Goal: Use online tool/utility: Utilize a website feature to perform a specific function

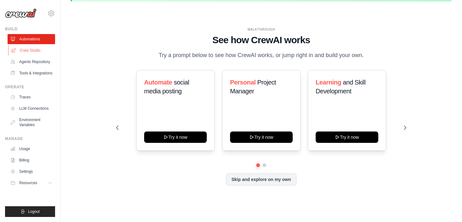
click at [35, 50] on link "Crew Studio" at bounding box center [32, 50] width 48 height 10
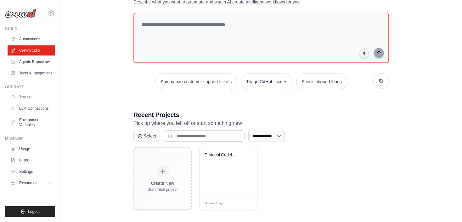
scroll to position [54, 0]
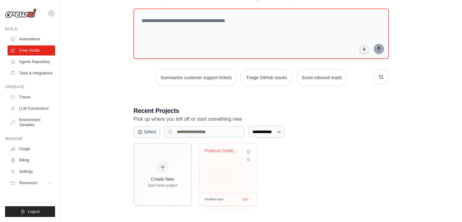
click at [222, 175] on div "Protocol Codebase Audit Engine" at bounding box center [229, 168] width 58 height 50
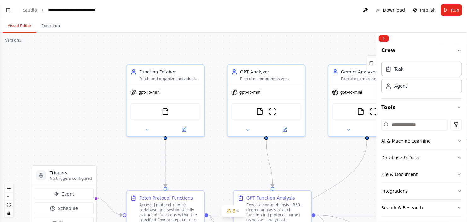
scroll to position [3098, 0]
click at [321, 173] on div ".deletable-edge-delete-btn { width: 20px; height: 20px; border: 0px solid #ffff…" at bounding box center [233, 127] width 467 height 189
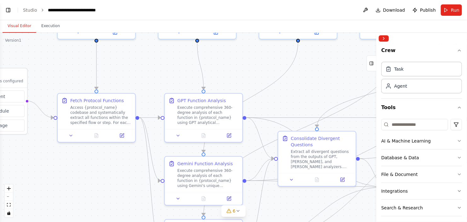
drag, startPoint x: 300, startPoint y: 153, endPoint x: 231, endPoint y: 52, distance: 122.6
click at [231, 52] on div ".deletable-edge-delete-btn { width: 20px; height: 20px; border: 0px solid #ffff…" at bounding box center [233, 127] width 467 height 189
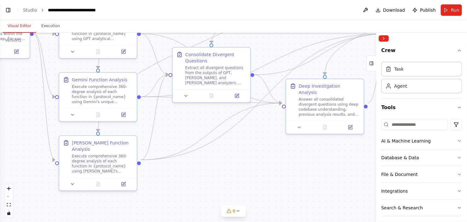
drag, startPoint x: 234, startPoint y: 71, endPoint x: 125, endPoint y: -20, distance: 141.2
click at [125, 0] on html "Comprehensive AI Audit Agent Prompt Agent Role and Core Objective You are an ad…" at bounding box center [233, 111] width 467 height 222
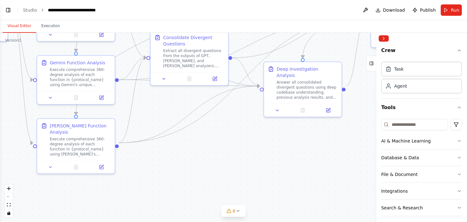
drag, startPoint x: 280, startPoint y: 153, endPoint x: 259, endPoint y: 141, distance: 24.1
click at [259, 141] on div ".deletable-edge-delete-btn { width: 20px; height: 20px; border: 0px solid #ffff…" at bounding box center [233, 127] width 467 height 189
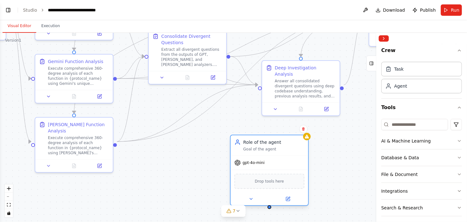
drag, startPoint x: 347, startPoint y: 170, endPoint x: 264, endPoint y: 157, distance: 84.8
click at [264, 157] on div "gpt-4o-mini" at bounding box center [269, 163] width 77 height 14
click at [251, 200] on icon at bounding box center [251, 198] width 5 height 5
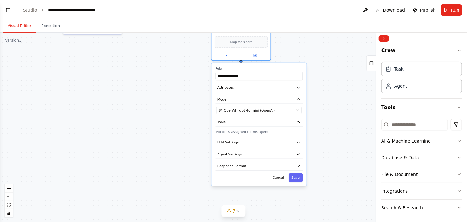
drag, startPoint x: 318, startPoint y: 192, endPoint x: 295, endPoint y: 47, distance: 146.6
click at [295, 47] on div ".deletable-edge-delete-btn { width: 20px; height: 20px; border: 0px solid #ffff…" at bounding box center [233, 127] width 467 height 189
click at [298, 154] on icon "button" at bounding box center [298, 153] width 3 height 1
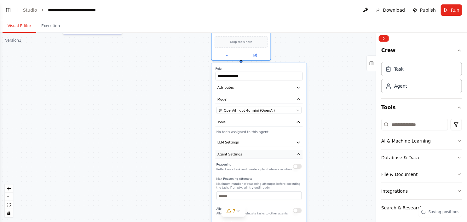
click at [298, 154] on icon "button" at bounding box center [298, 154] width 5 height 5
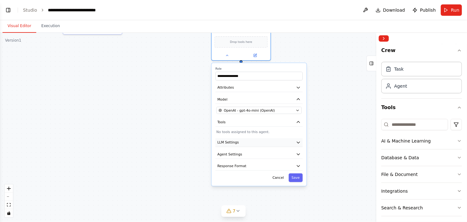
click at [300, 144] on button "LLM Settings" at bounding box center [258, 142] width 87 height 9
click at [298, 142] on icon "button" at bounding box center [298, 142] width 3 height 1
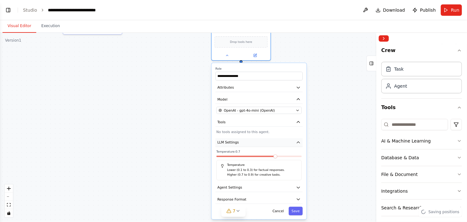
click at [298, 141] on icon "button" at bounding box center [298, 141] width 3 height 1
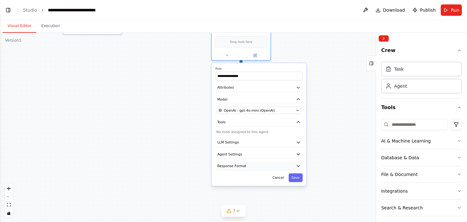
click at [299, 165] on icon "button" at bounding box center [298, 165] width 3 height 1
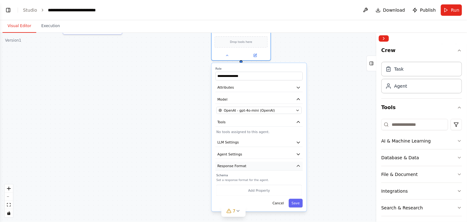
click at [299, 165] on icon "button" at bounding box center [298, 165] width 3 height 1
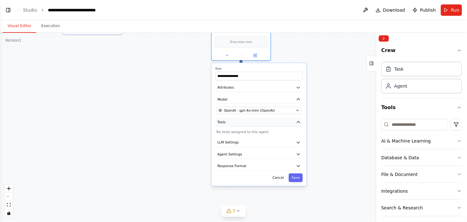
click at [299, 122] on icon "button" at bounding box center [298, 122] width 5 height 5
click at [299, 122] on icon "button" at bounding box center [298, 121] width 3 height 1
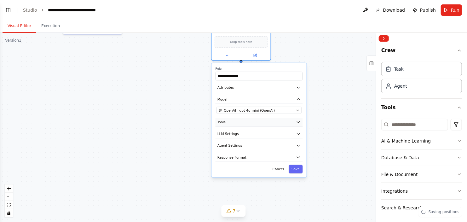
click at [298, 121] on icon "button" at bounding box center [298, 121] width 3 height 1
click at [298, 120] on icon "button" at bounding box center [298, 122] width 5 height 5
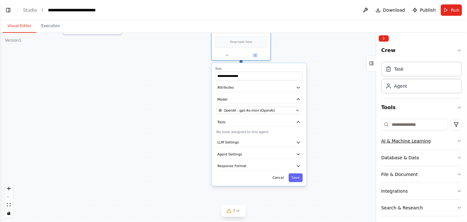
click at [438, 143] on button "AI & Machine Learning" at bounding box center [421, 141] width 81 height 16
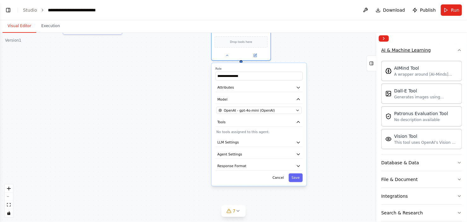
scroll to position [95, 0]
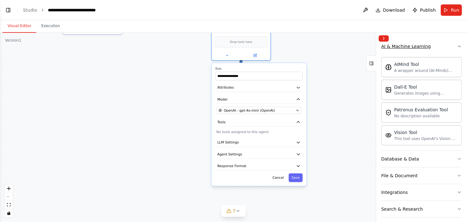
click at [457, 48] on icon "button" at bounding box center [459, 46] width 5 height 5
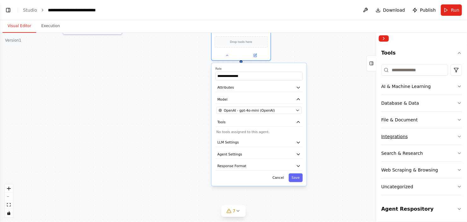
click at [434, 138] on button "Integrations" at bounding box center [421, 136] width 81 height 16
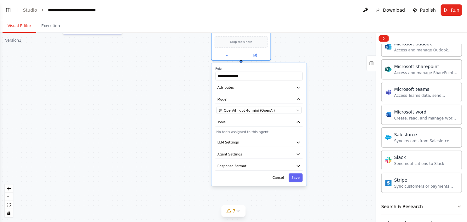
scroll to position [408, 0]
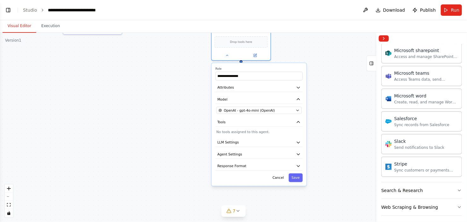
click at [419, 100] on div "Create, read, and manage Word documents and text files in OneDrive or SharePoin…" at bounding box center [426, 102] width 64 height 5
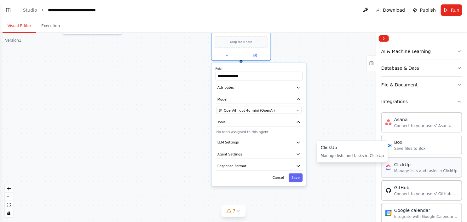
scroll to position [87, 0]
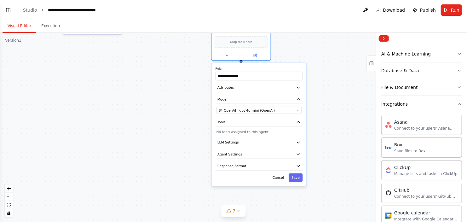
click at [458, 104] on icon "button" at bounding box center [459, 103] width 3 height 1
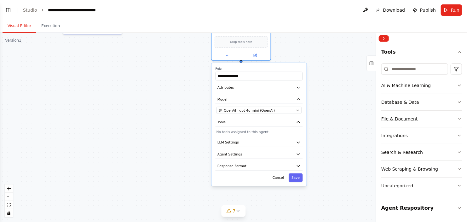
scroll to position [54, 0]
click at [457, 153] on icon "button" at bounding box center [459, 153] width 5 height 5
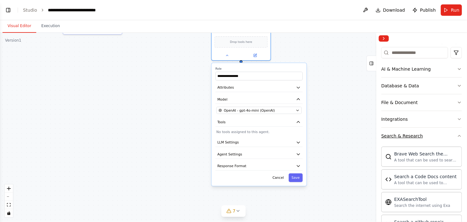
click at [457, 137] on icon "button" at bounding box center [459, 135] width 5 height 5
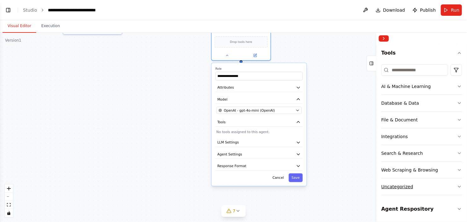
click at [457, 188] on icon "button" at bounding box center [459, 186] width 5 height 5
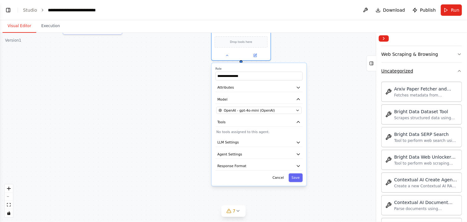
scroll to position [170, 0]
click at [457, 70] on icon "button" at bounding box center [459, 70] width 5 height 5
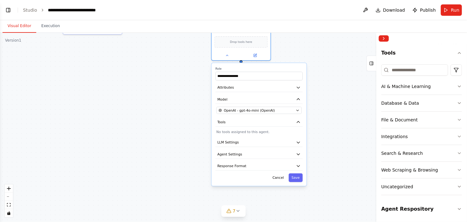
scroll to position [54, 0]
click at [457, 206] on icon "button" at bounding box center [459, 208] width 5 height 5
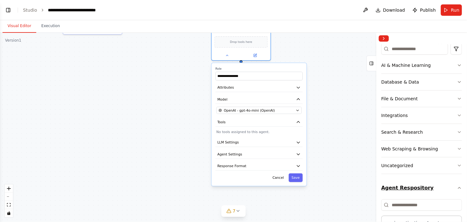
scroll to position [99, 0]
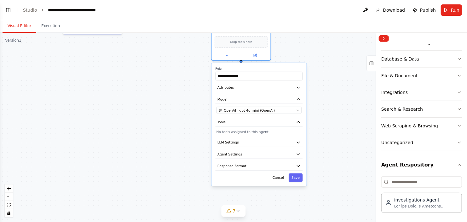
click at [457, 165] on icon "button" at bounding box center [459, 164] width 5 height 5
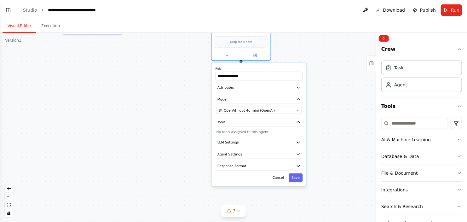
scroll to position [0, 0]
click at [457, 140] on icon "button" at bounding box center [459, 140] width 5 height 5
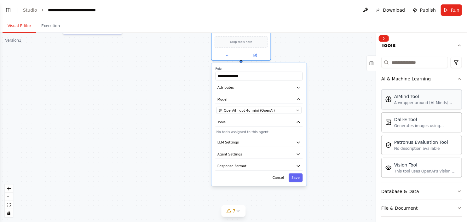
scroll to position [63, 0]
click at [456, 83] on button "AI & Machine Learning" at bounding box center [421, 78] width 81 height 16
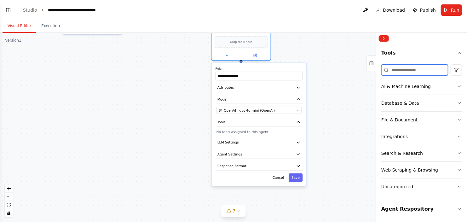
click at [419, 68] on input at bounding box center [414, 69] width 67 height 11
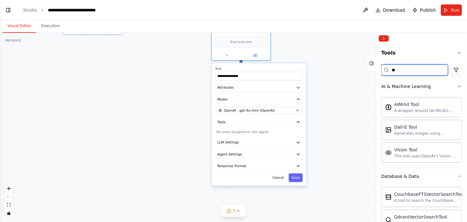
scroll to position [0, 0]
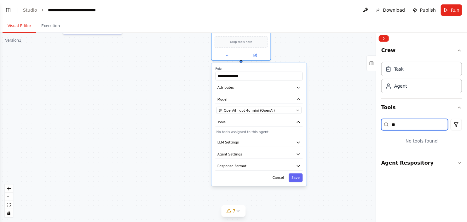
type input "*"
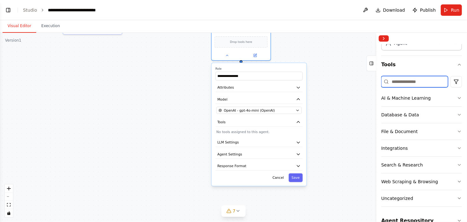
scroll to position [53, 0]
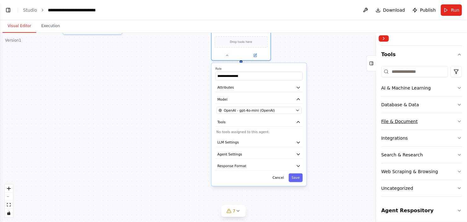
click at [457, 119] on icon "button" at bounding box center [459, 121] width 5 height 5
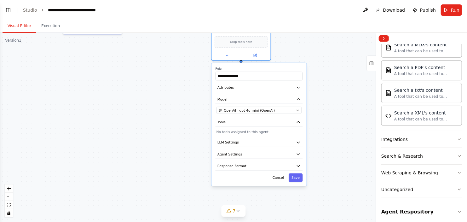
scroll to position [240, 0]
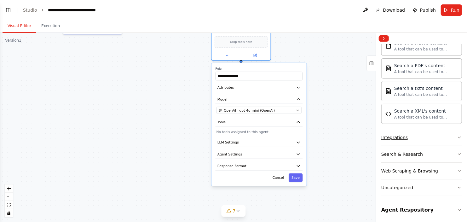
click at [457, 135] on icon "button" at bounding box center [459, 137] width 5 height 5
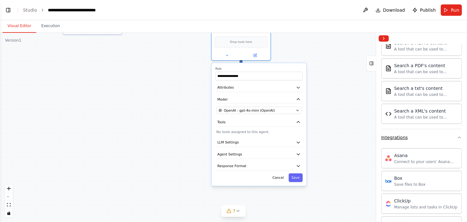
click at [458, 137] on icon "button" at bounding box center [459, 137] width 3 height 1
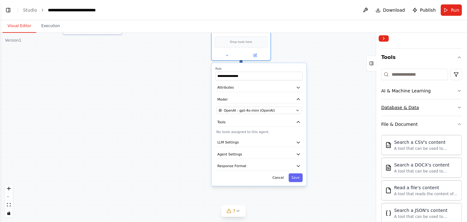
scroll to position [49, 0]
click at [457, 123] on icon "button" at bounding box center [459, 125] width 5 height 5
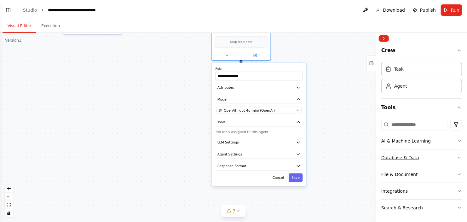
scroll to position [0, 0]
